Goal: Task Accomplishment & Management: Manage account settings

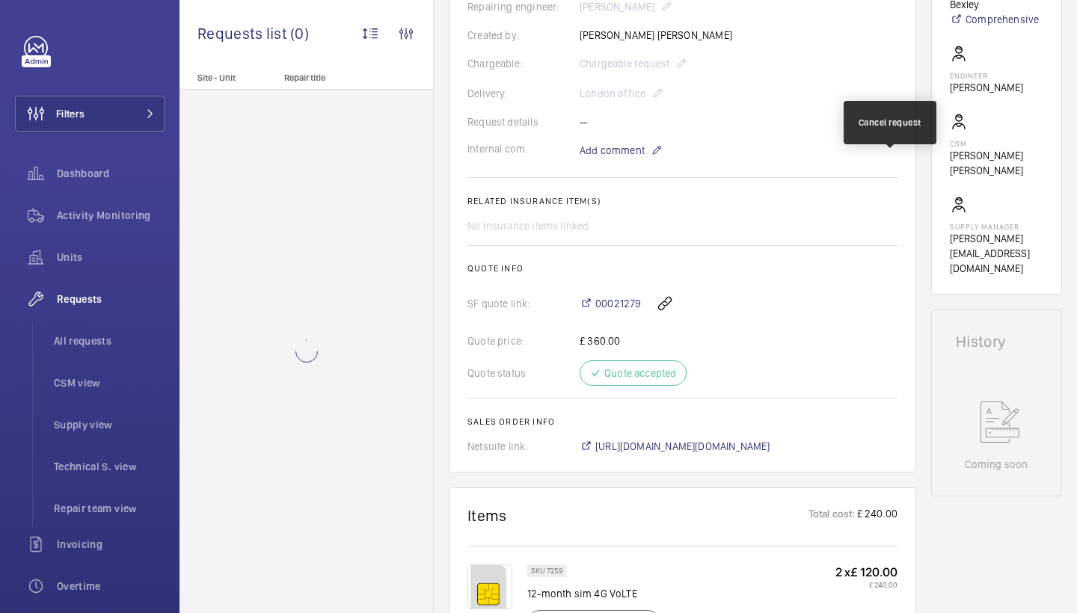
scroll to position [689, 0]
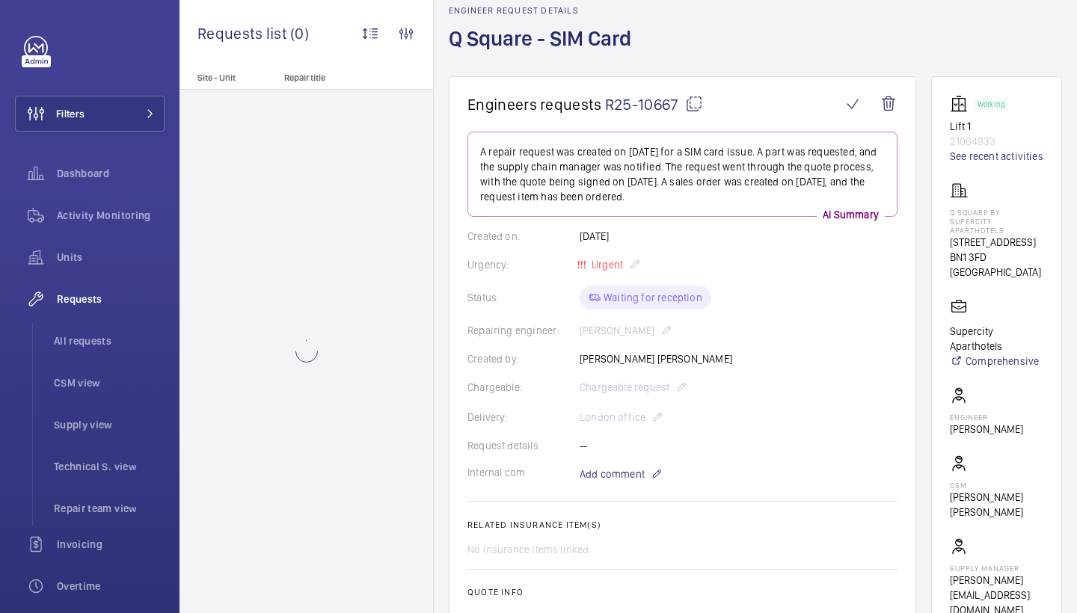
scroll to position [71, 0]
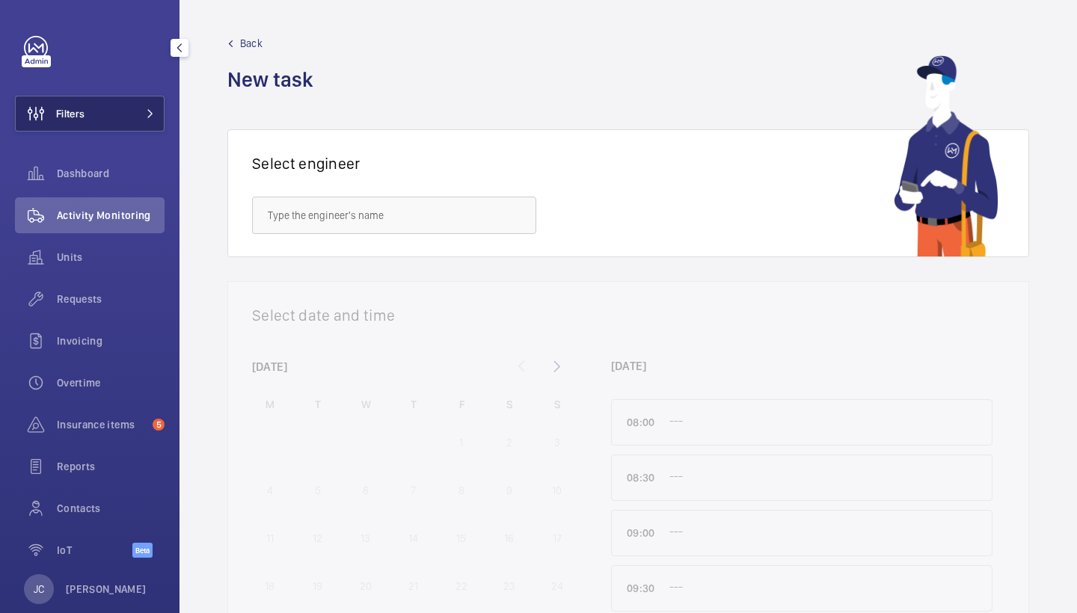
click at [152, 110] on mat-icon at bounding box center [150, 113] width 9 height 9
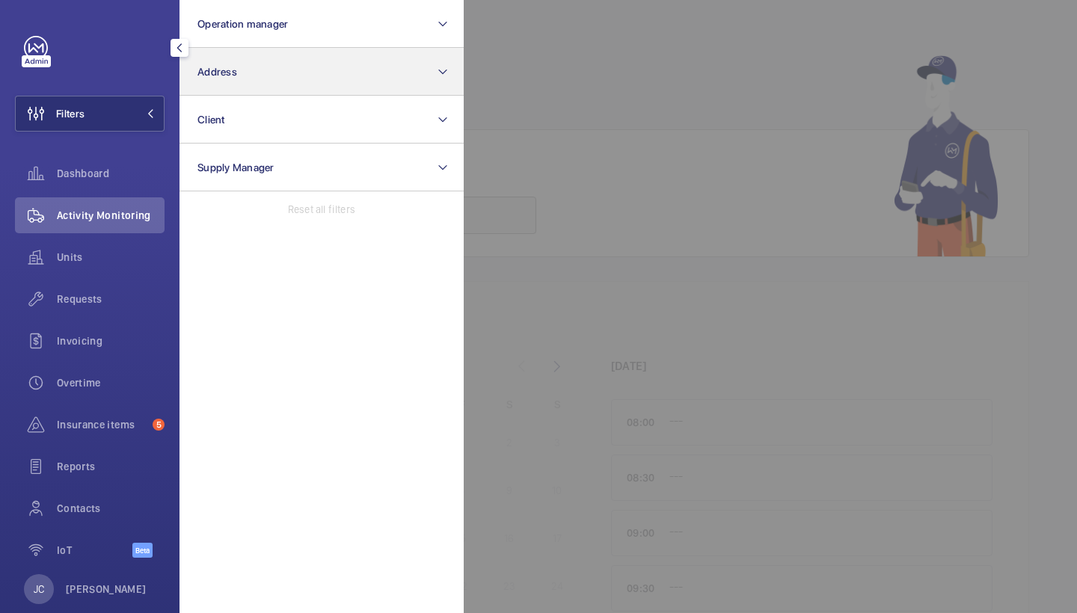
click at [233, 79] on button "Address" at bounding box center [321, 72] width 284 height 48
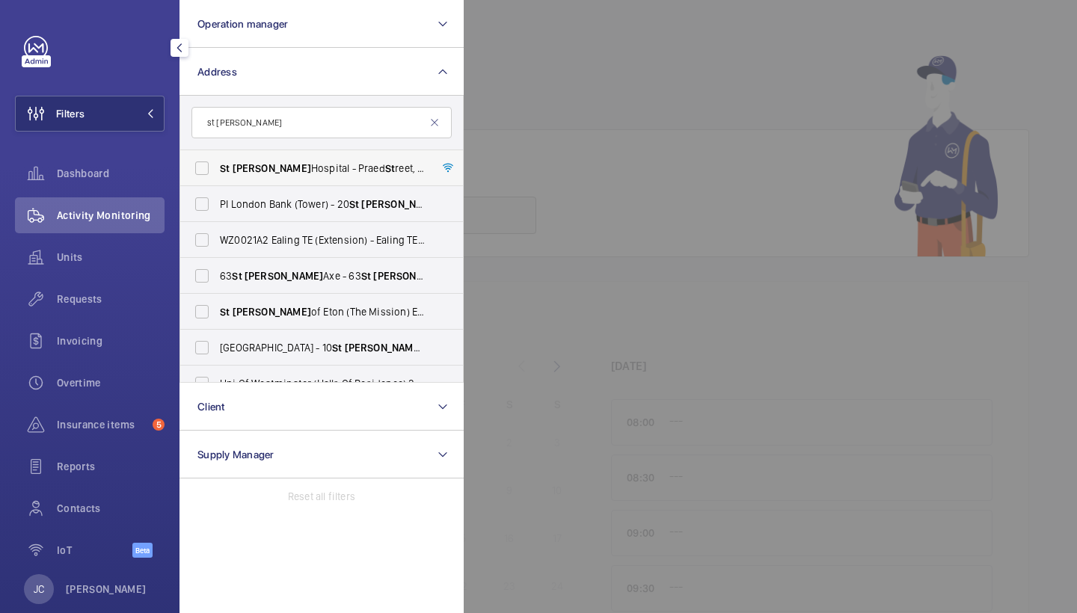
type input "st mary"
click at [298, 175] on span "St Mary Hospital - Praed St reet, LONDON W2 1NY" at bounding box center [323, 168] width 206 height 15
click at [217, 175] on input "St Mary Hospital - Praed St reet, LONDON W2 1NY" at bounding box center [202, 168] width 30 height 30
checkbox input "true"
click at [125, 232] on div "Activity Monitoring" at bounding box center [90, 215] width 150 height 36
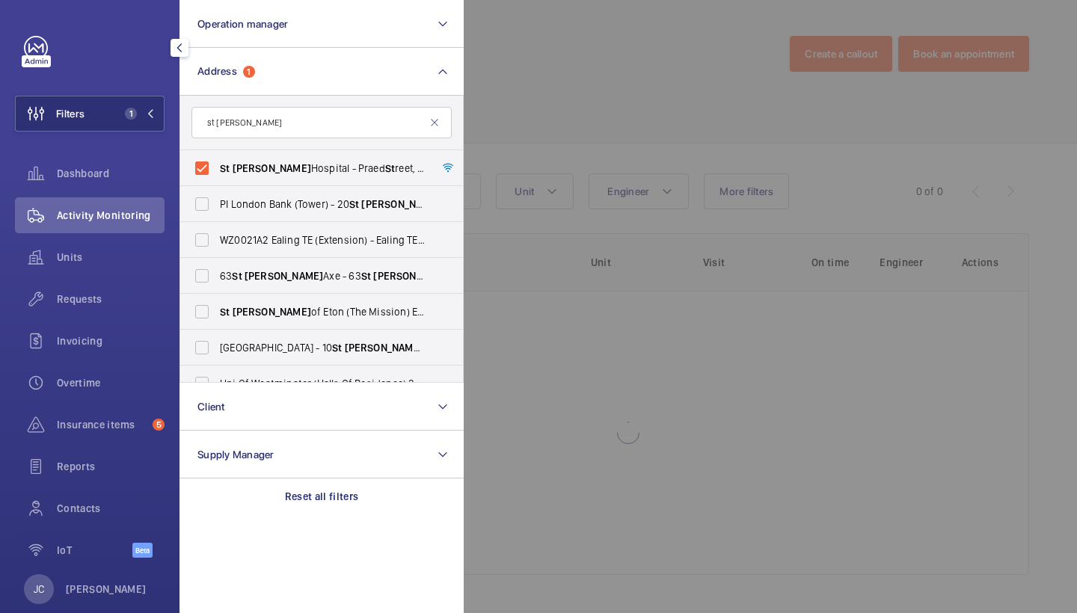
click at [533, 146] on div at bounding box center [1002, 306] width 1077 height 613
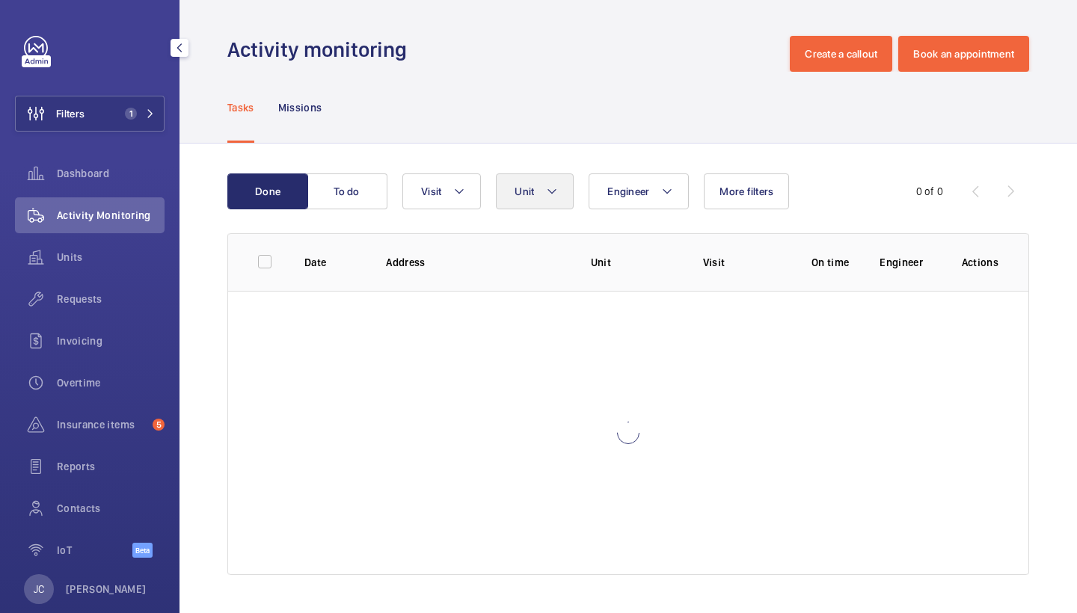
click at [552, 193] on mat-icon at bounding box center [552, 191] width 12 height 18
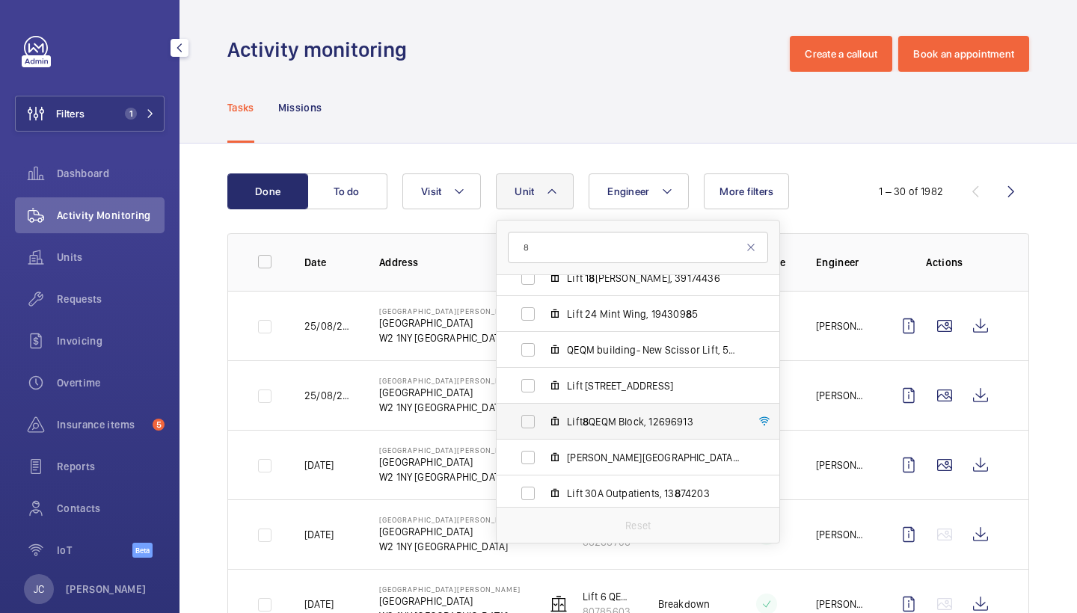
scroll to position [1129, 0]
type input "8"
click at [617, 430] on label "Lift 8 QEQM Block, 12696913" at bounding box center [625, 420] width 259 height 36
click at [543, 430] on input "Lift 8 QEQM Block, 12696913" at bounding box center [528, 420] width 30 height 30
checkbox input "true"
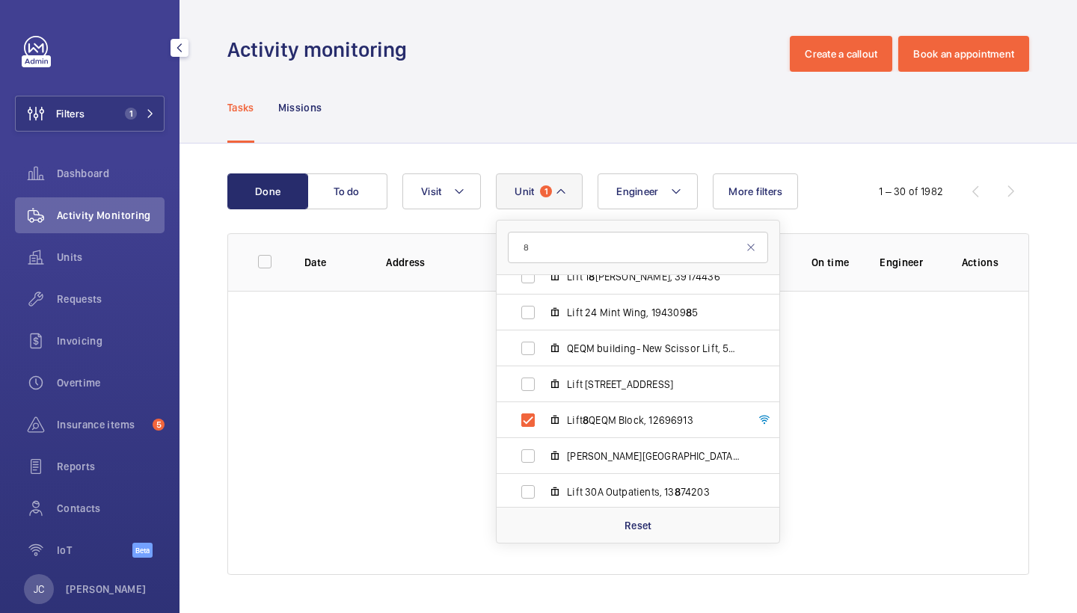
click at [570, 145] on div "Done To do Engineer Unit 1 8 St Mary Hospital - Praed Street, W2 1NY LONDON Lif…" at bounding box center [627, 377] width 897 height 467
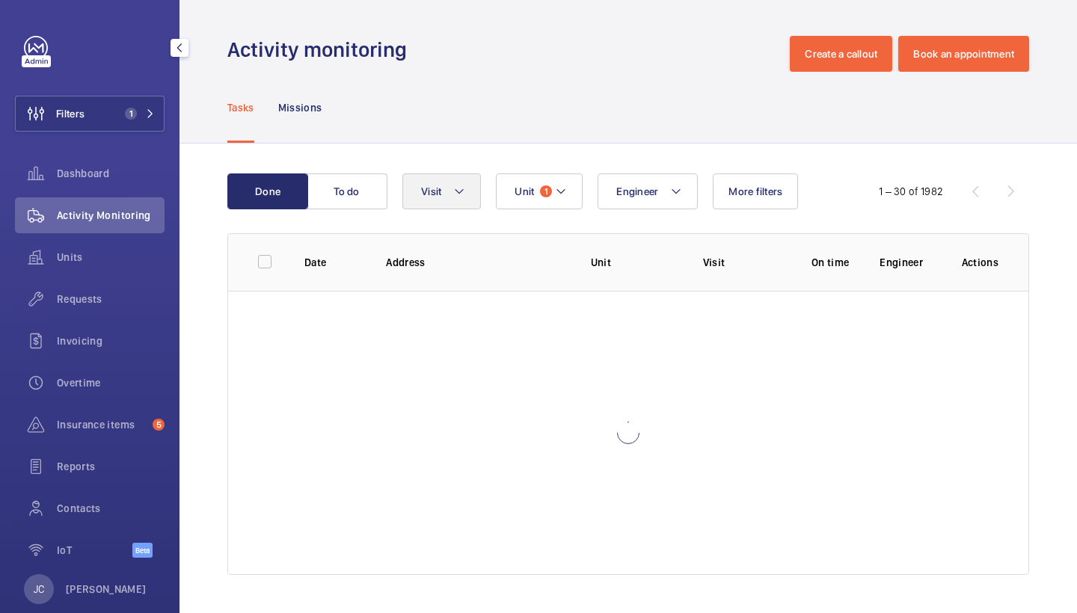
click at [456, 200] on mat-icon at bounding box center [459, 191] width 12 height 18
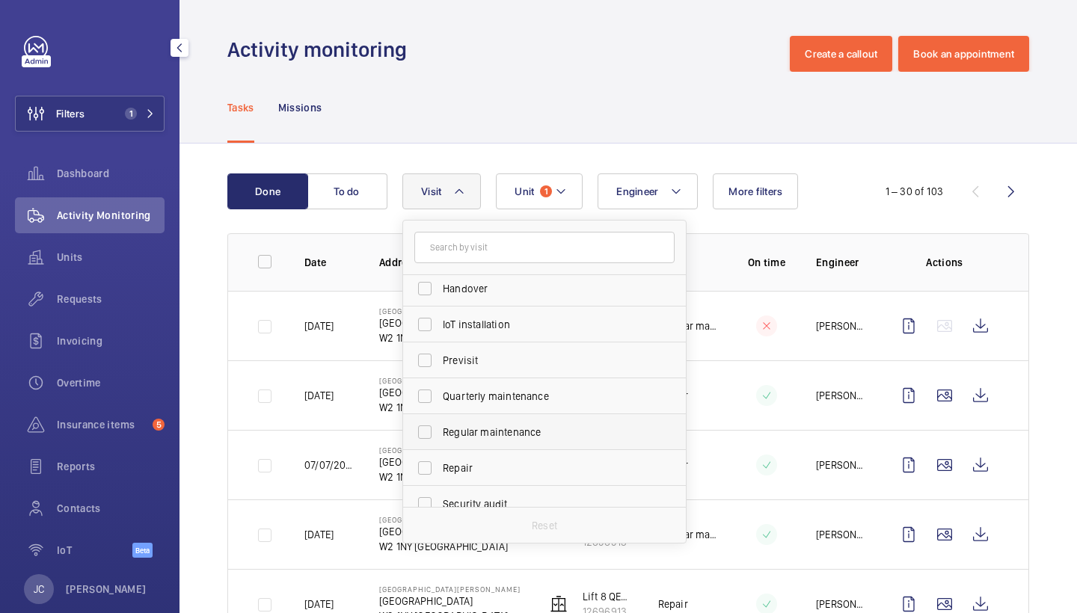
scroll to position [147, 0]
click at [468, 469] on span "Repair" at bounding box center [546, 469] width 206 height 15
click at [440, 469] on input "Repair" at bounding box center [425, 470] width 30 height 30
checkbox input "true"
click at [540, 103] on div "Tasks Missions" at bounding box center [627, 107] width 801 height 71
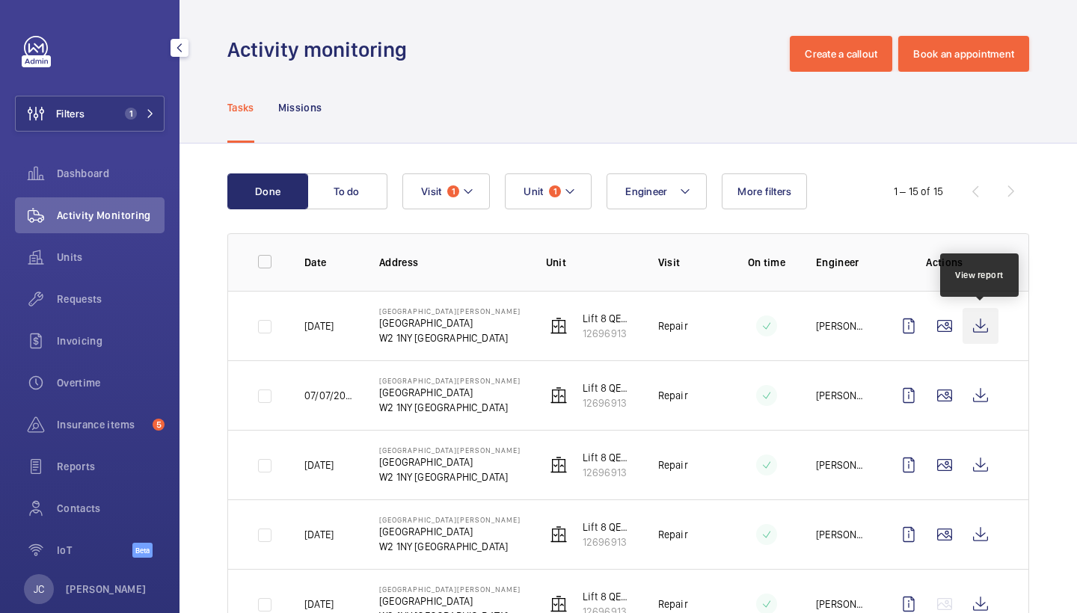
click at [970, 334] on wm-front-icon-button at bounding box center [980, 326] width 36 height 36
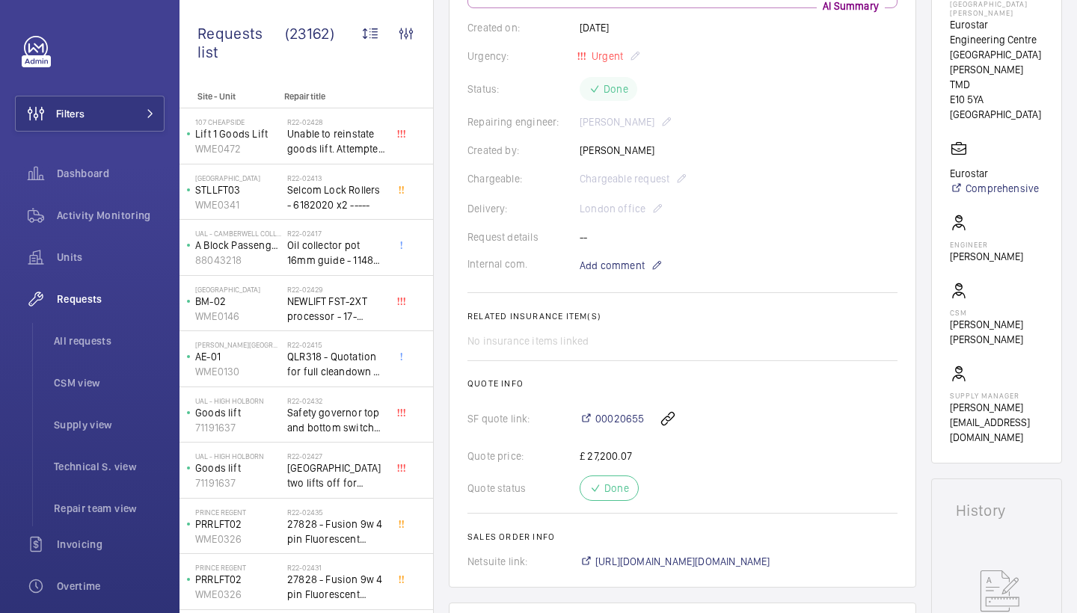
scroll to position [231, 0]
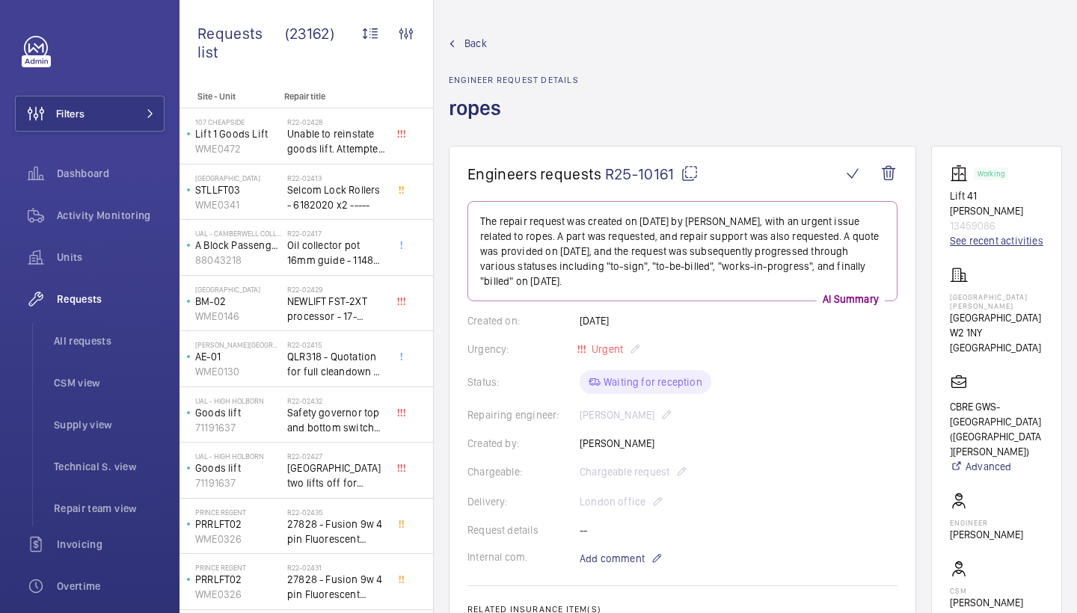
click at [974, 245] on link "See recent activities" at bounding box center [995, 240] width 93 height 15
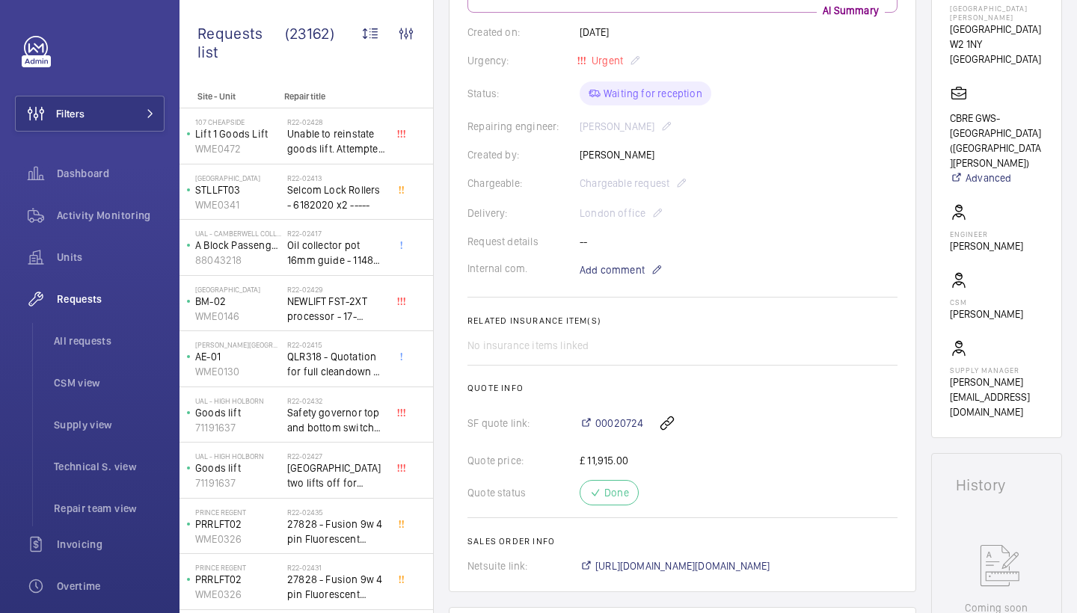
scroll to position [372, 0]
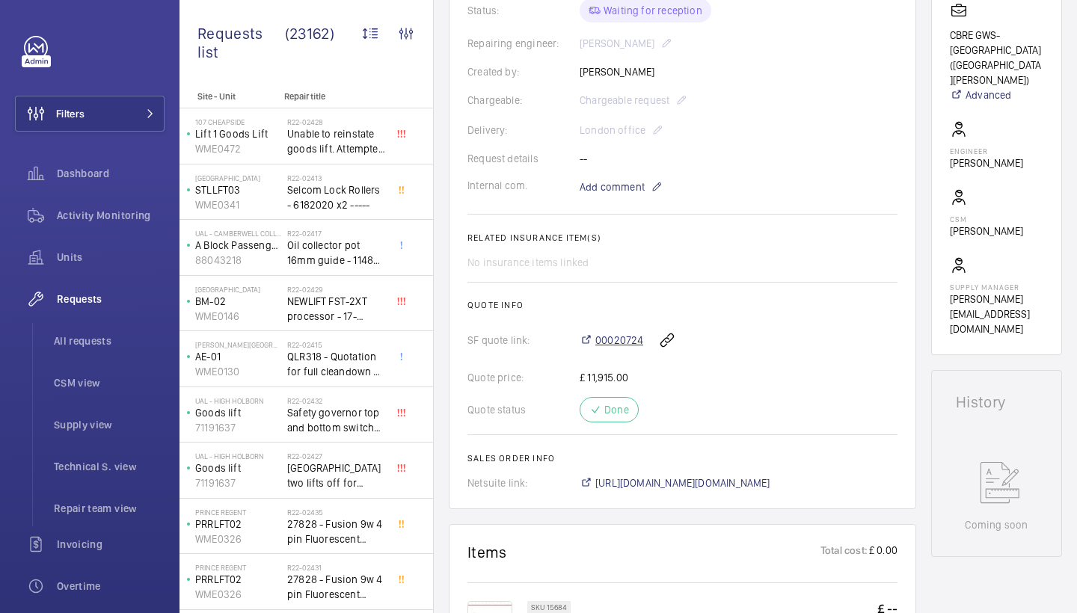
click at [618, 340] on span "00020724" at bounding box center [619, 340] width 48 height 15
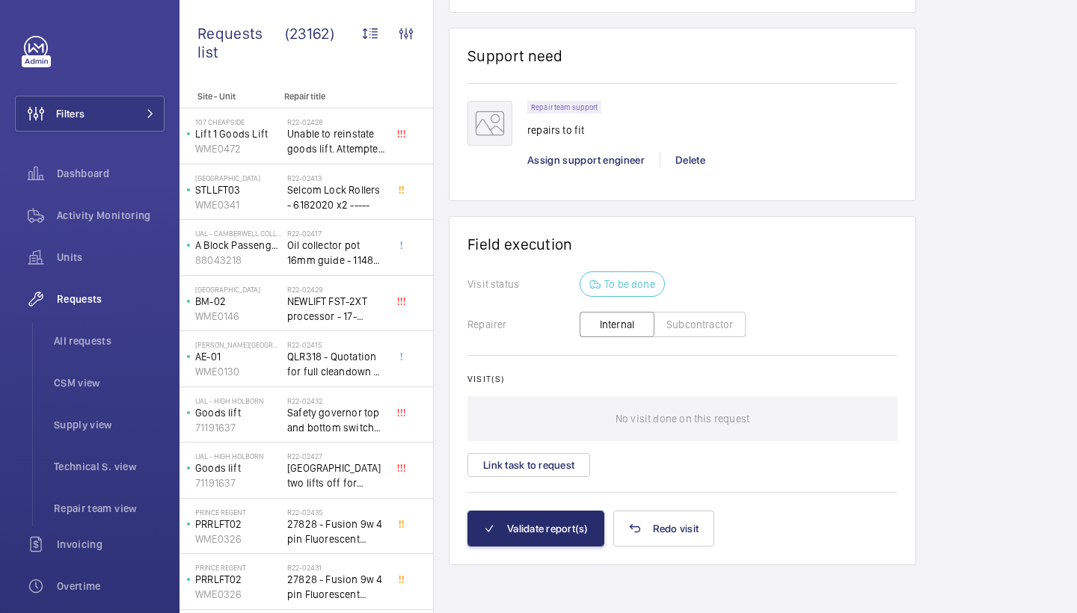
scroll to position [1074, 0]
click at [523, 471] on button "Link task to request" at bounding box center [528, 465] width 123 height 24
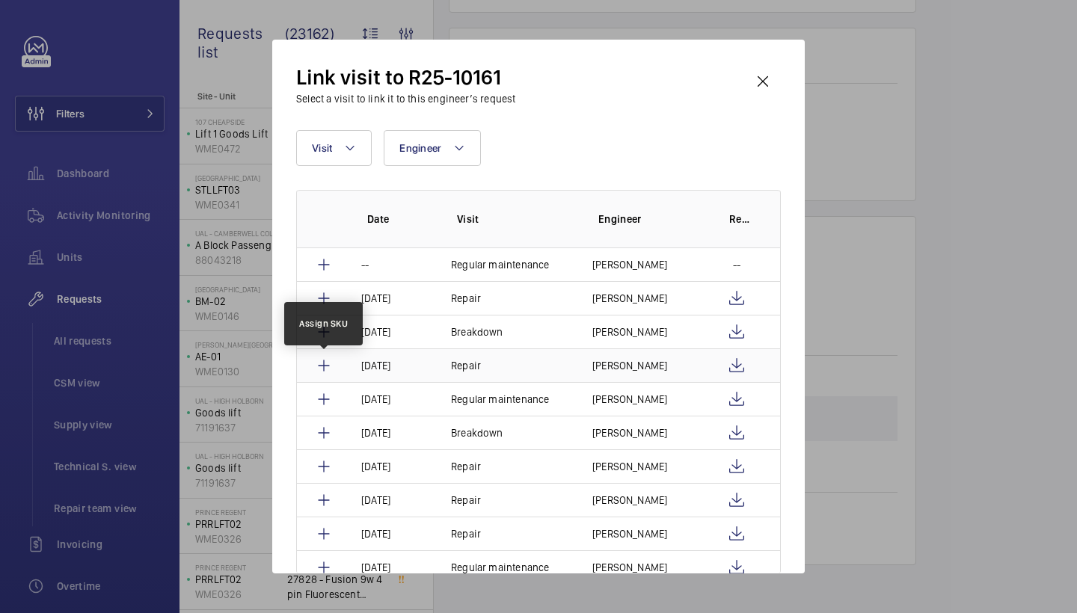
click at [325, 363] on mat-icon at bounding box center [324, 366] width 18 height 18
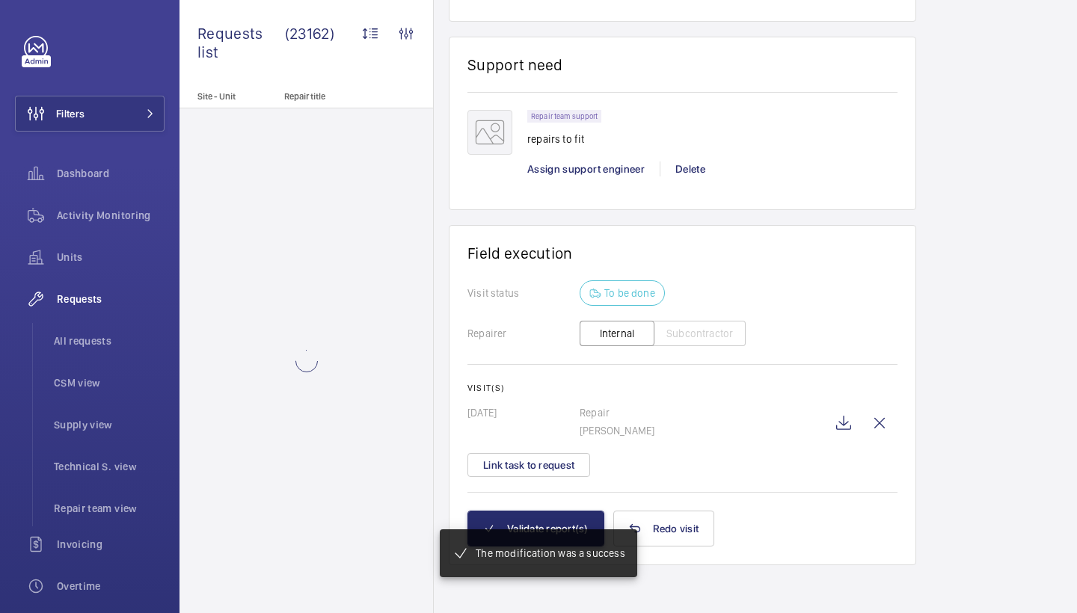
scroll to position [1050, 0]
click at [534, 513] on mat-snack-bar-container "The modification was a success" at bounding box center [538, 553] width 256 height 108
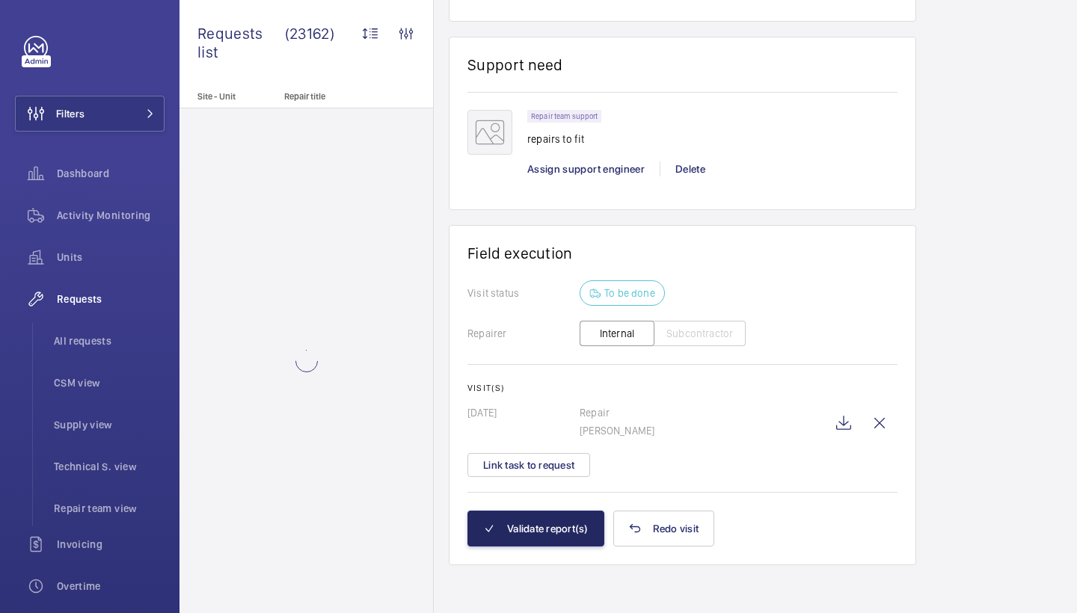
click at [529, 525] on button "Validate report(s)" at bounding box center [535, 529] width 137 height 36
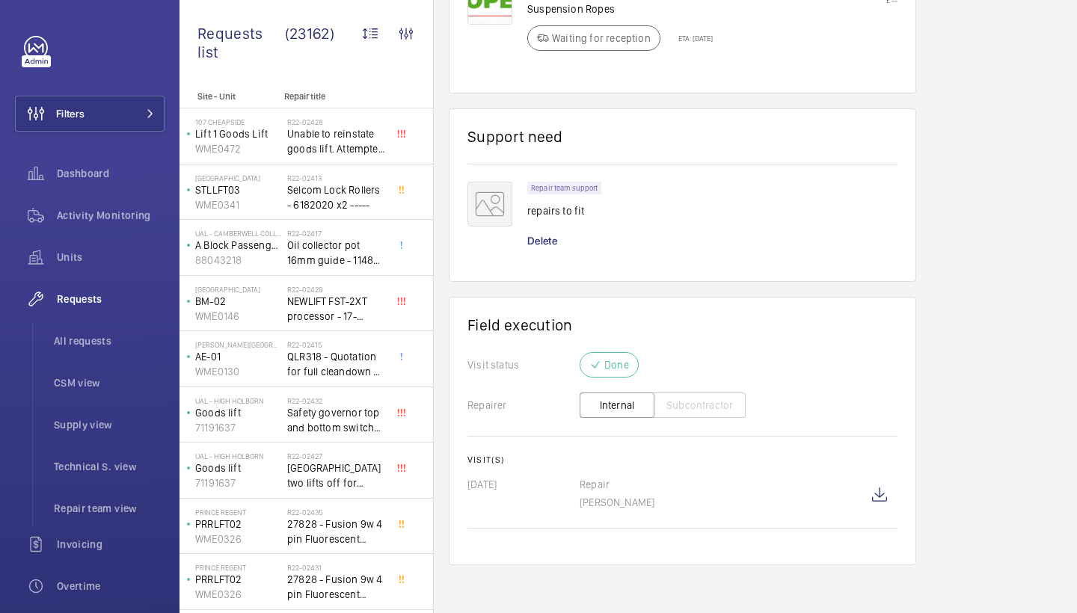
scroll to position [978, 0]
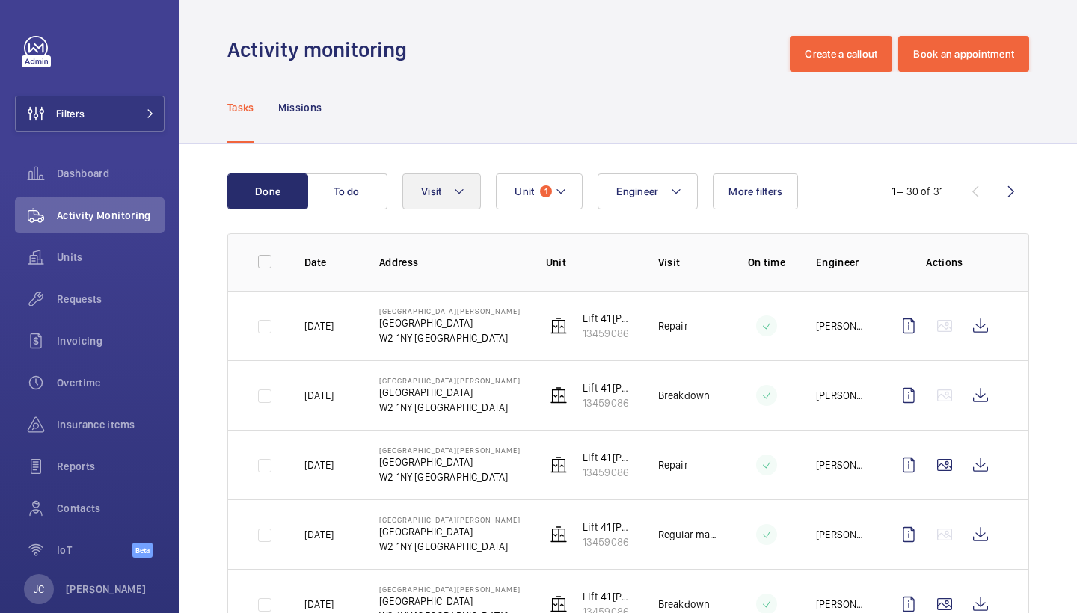
click at [462, 195] on mat-icon at bounding box center [459, 191] width 12 height 18
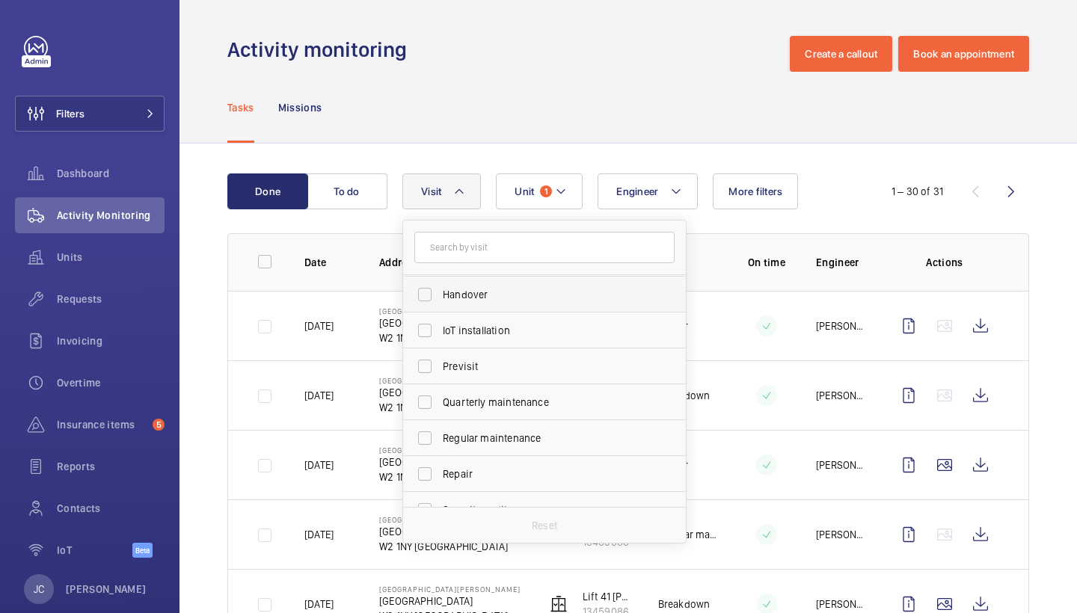
scroll to position [144, 0]
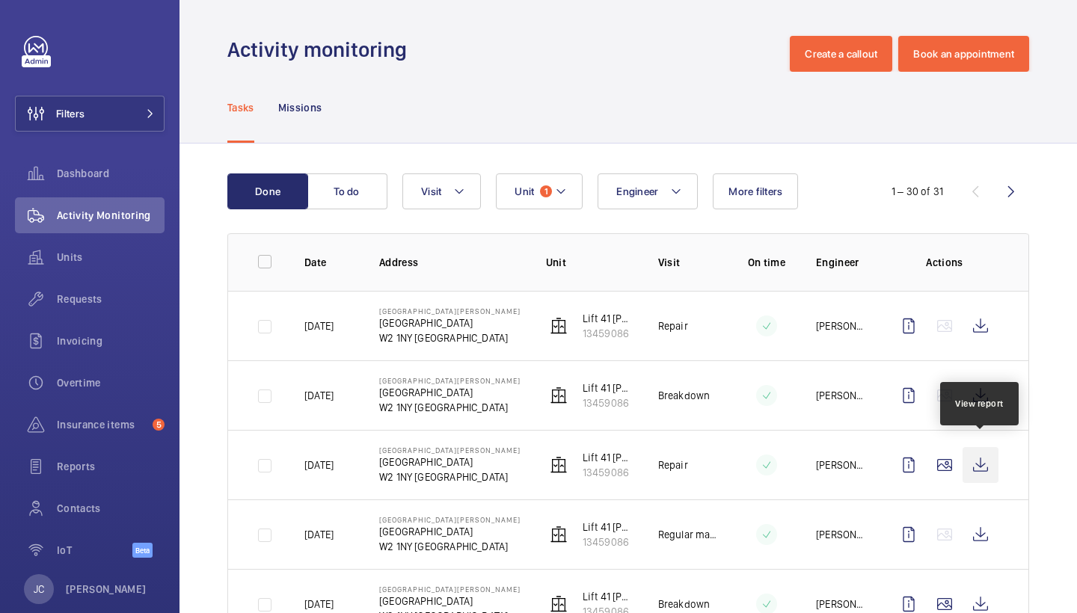
click at [997, 455] on wm-front-icon-button at bounding box center [980, 465] width 36 height 36
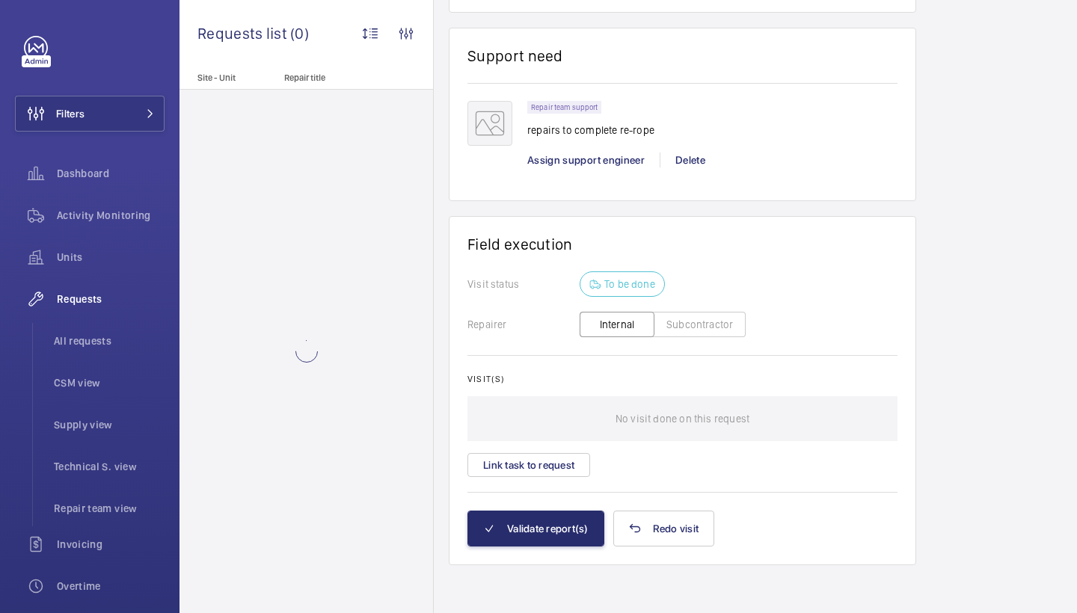
scroll to position [1027, 0]
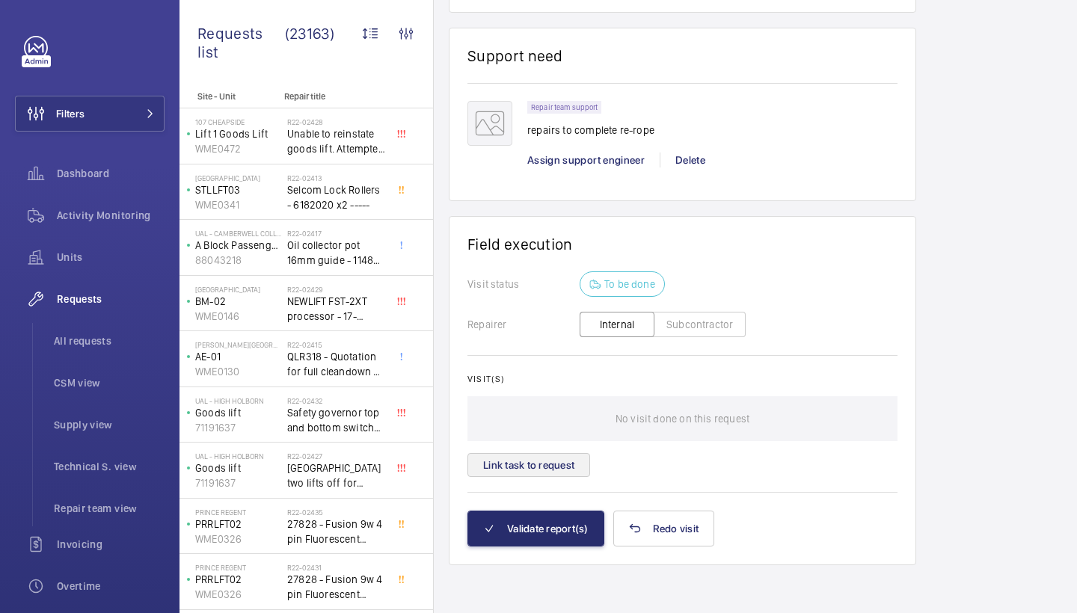
click at [567, 456] on button "Link task to request" at bounding box center [528, 465] width 123 height 24
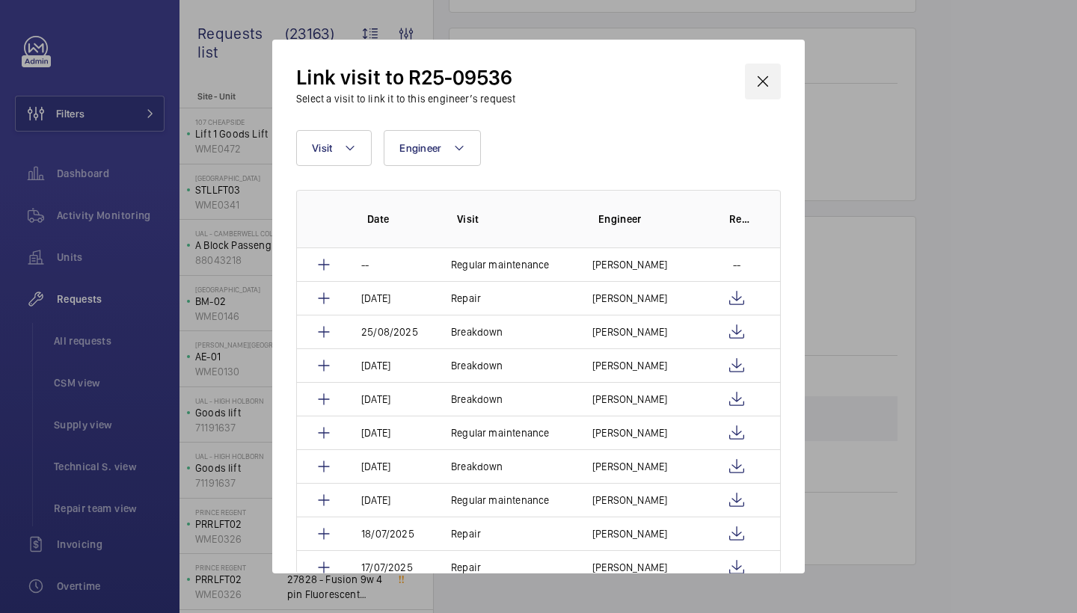
click at [763, 79] on wm-front-icon-button at bounding box center [763, 82] width 36 height 36
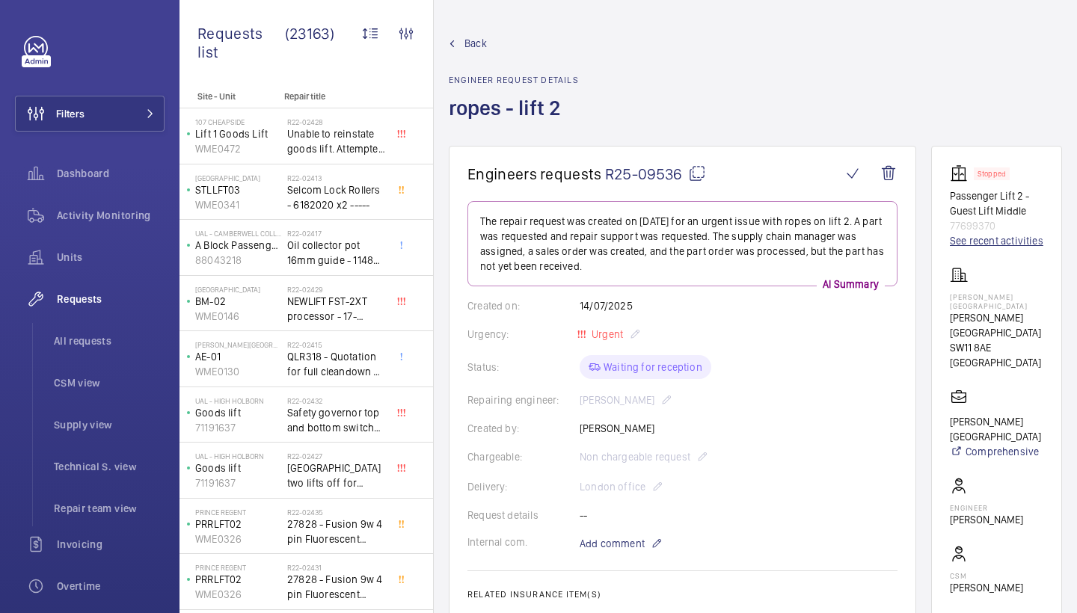
click at [958, 240] on link "See recent activities" at bounding box center [995, 240] width 93 height 15
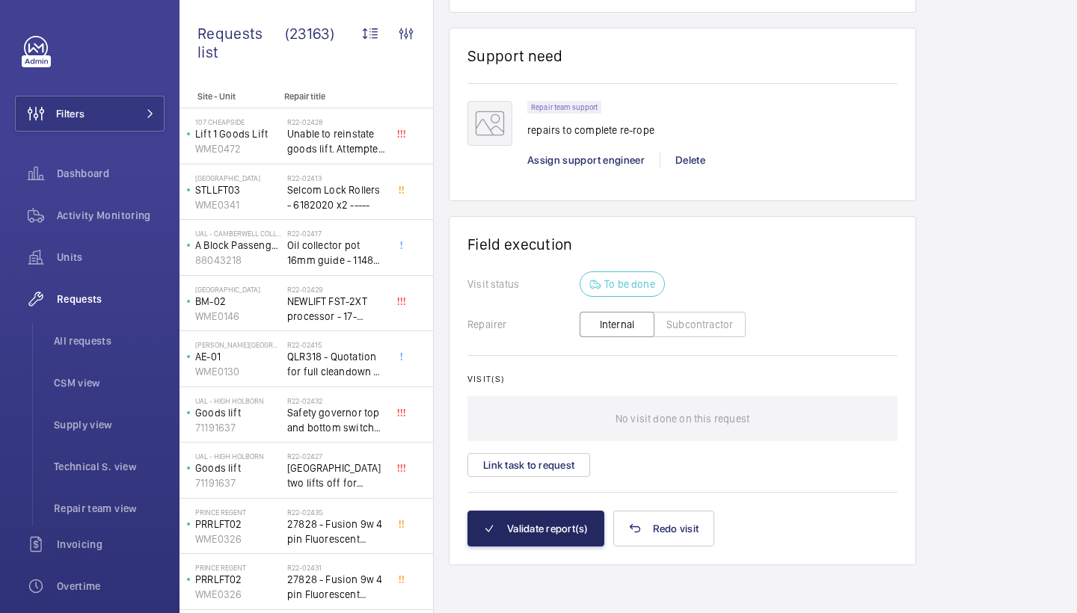
click at [523, 529] on button "Validate report(s)" at bounding box center [535, 529] width 137 height 36
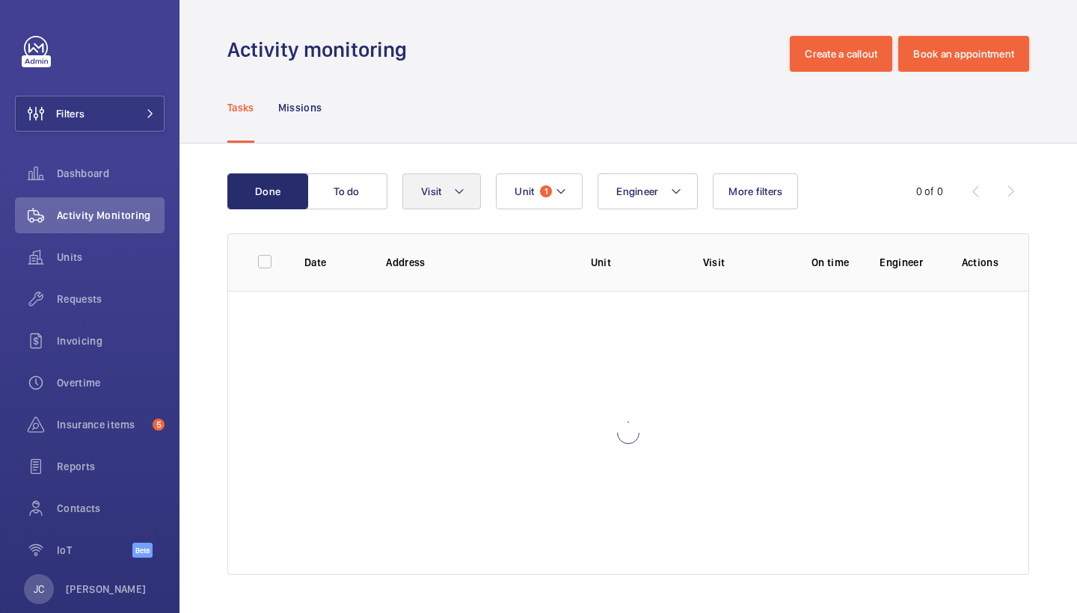
click at [469, 196] on button "Visit" at bounding box center [441, 191] width 79 height 36
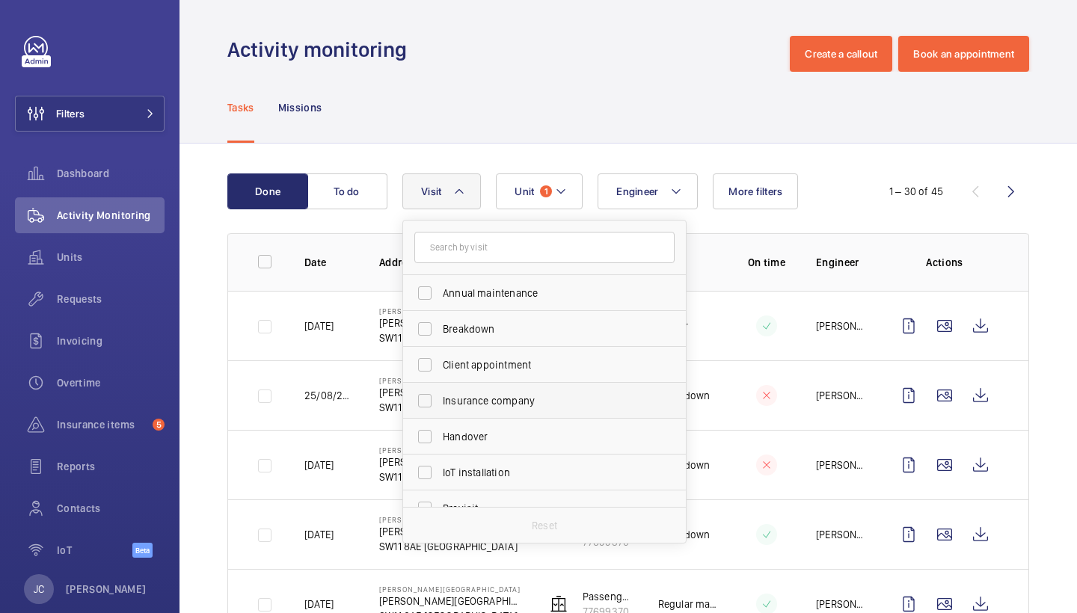
scroll to position [141, 0]
click at [483, 463] on label "Repair" at bounding box center [533, 476] width 260 height 36
click at [440, 463] on input "Repair" at bounding box center [425, 476] width 30 height 30
checkbox input "true"
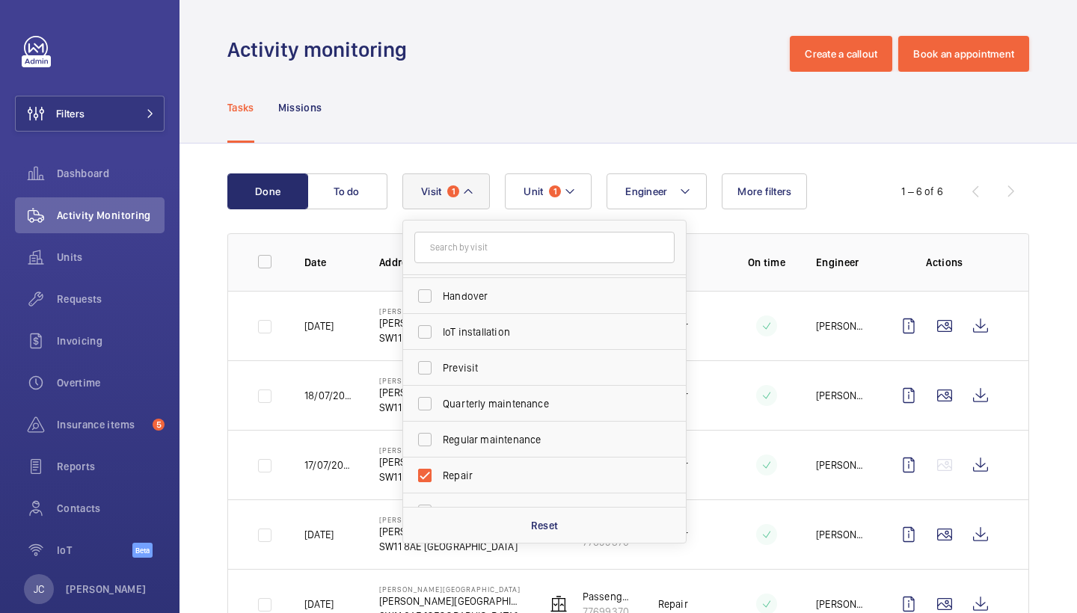
click at [537, 123] on div "Tasks Missions" at bounding box center [627, 107] width 801 height 71
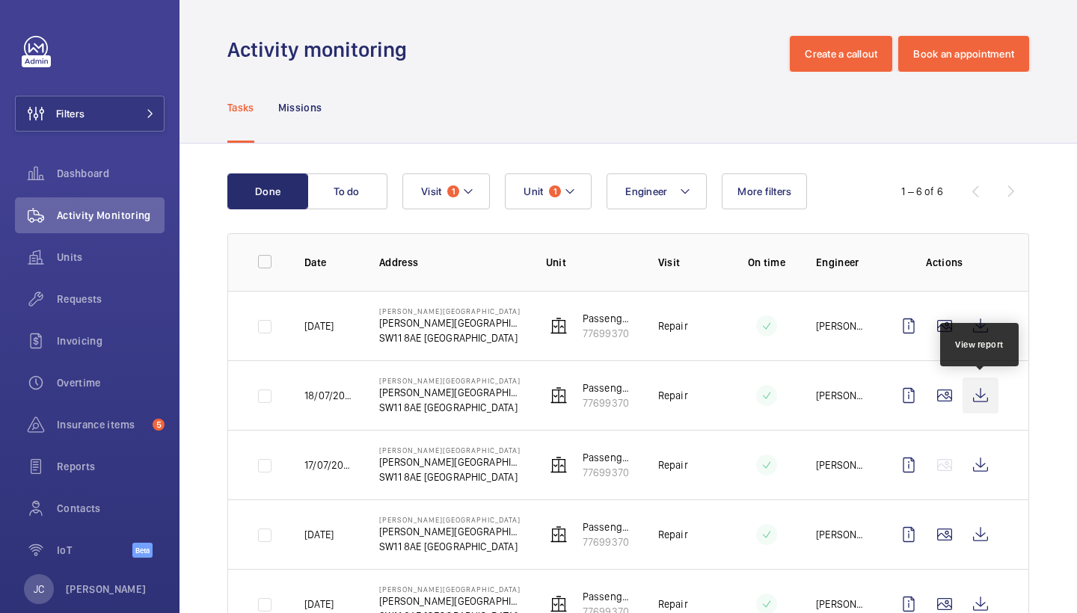
click at [982, 382] on wm-front-icon-button at bounding box center [980, 396] width 36 height 36
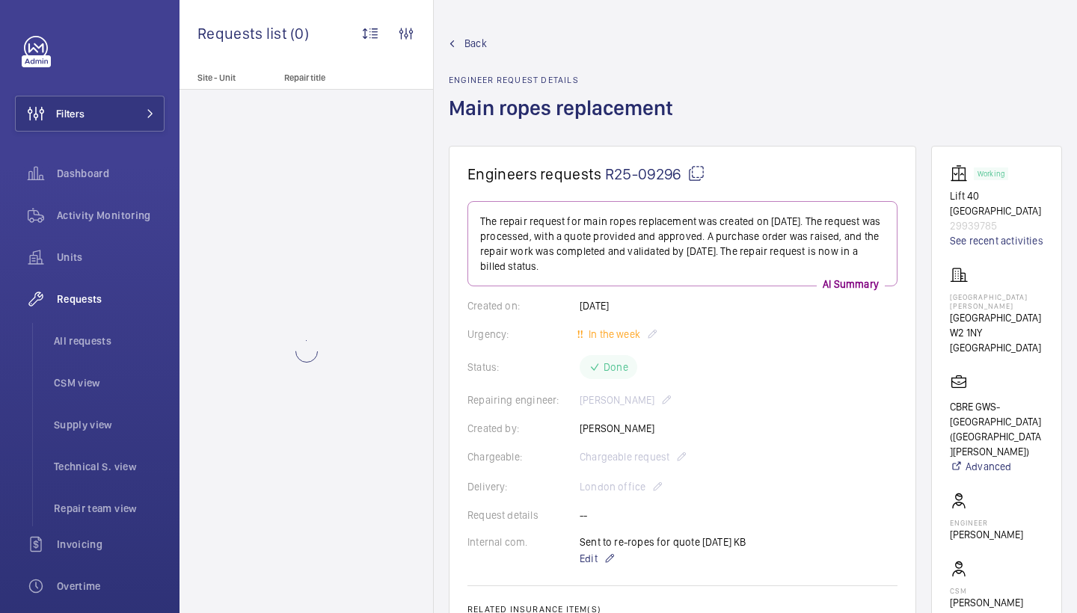
scroll to position [-1, 0]
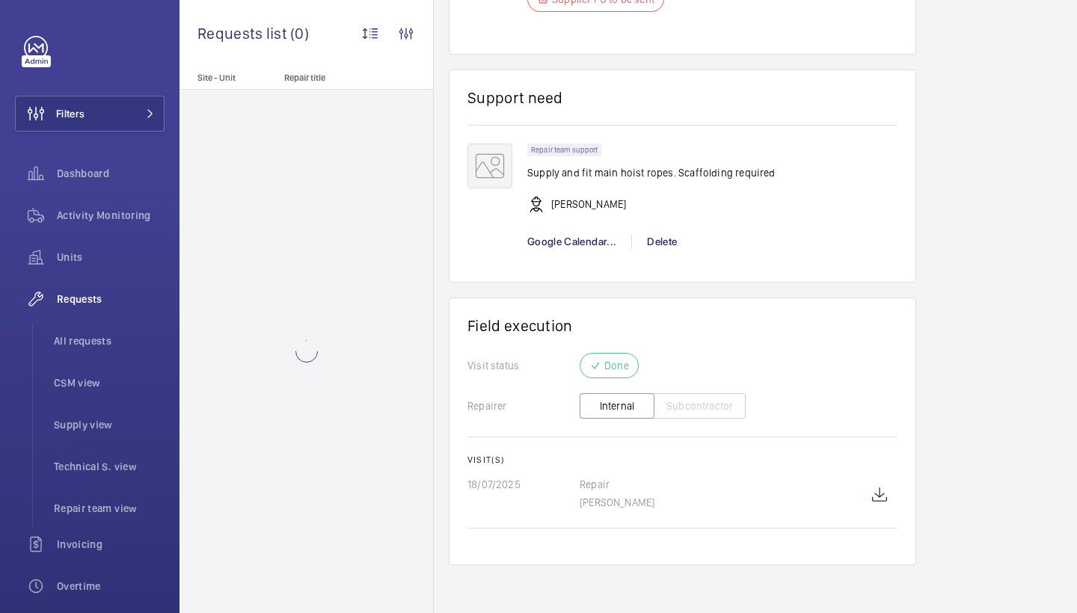
scroll to position [1245, 0]
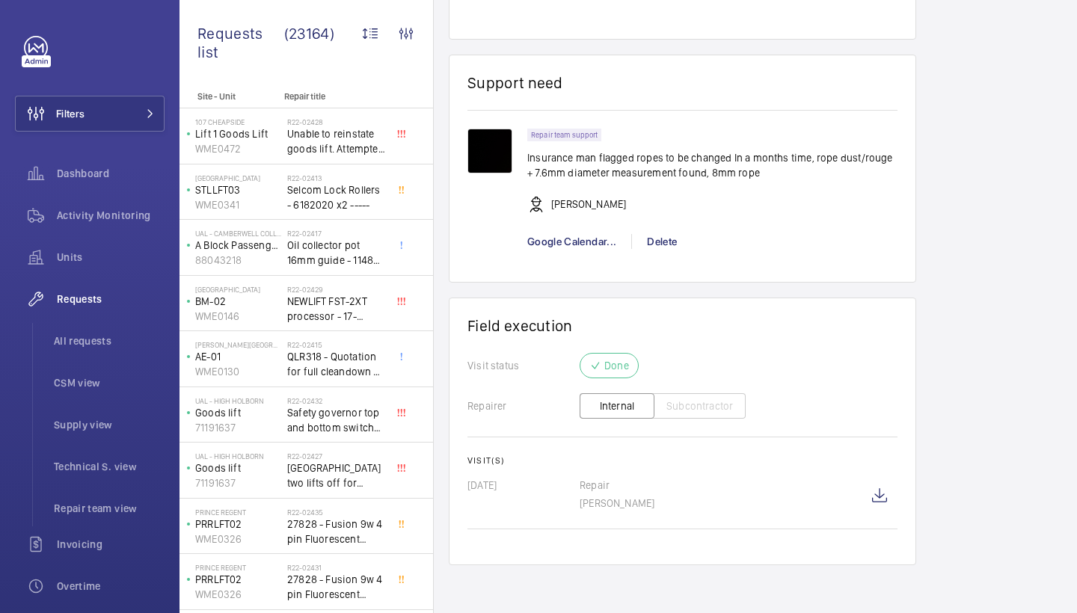
scroll to position [1158, 0]
